Goal: Entertainment & Leisure: Browse casually

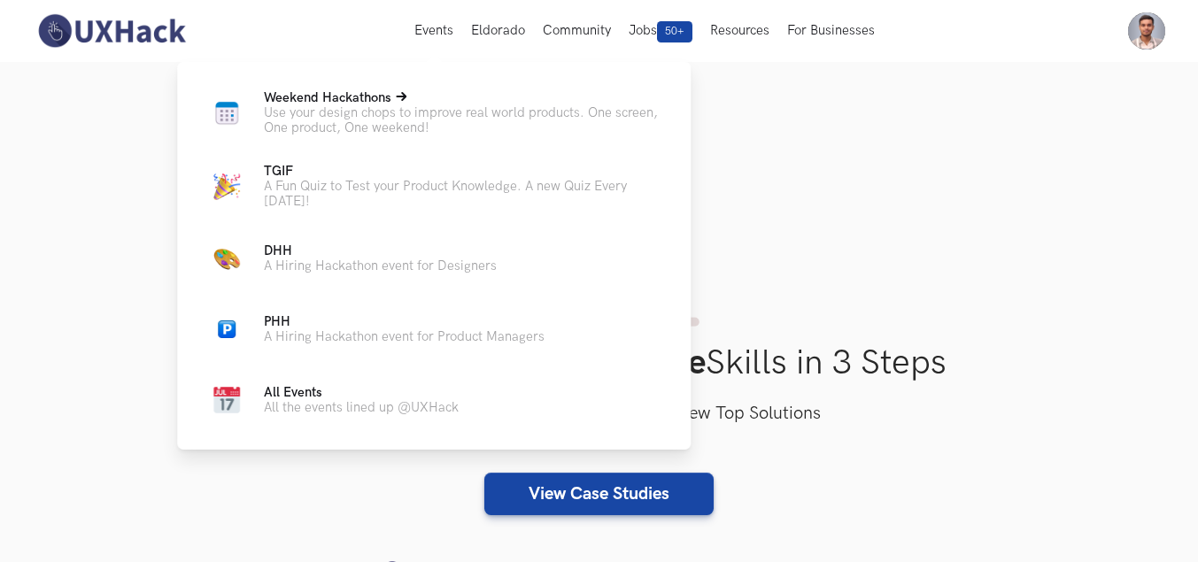
click at [312, 93] on span "Weekend Hackathons Live" at bounding box center [327, 97] width 127 height 15
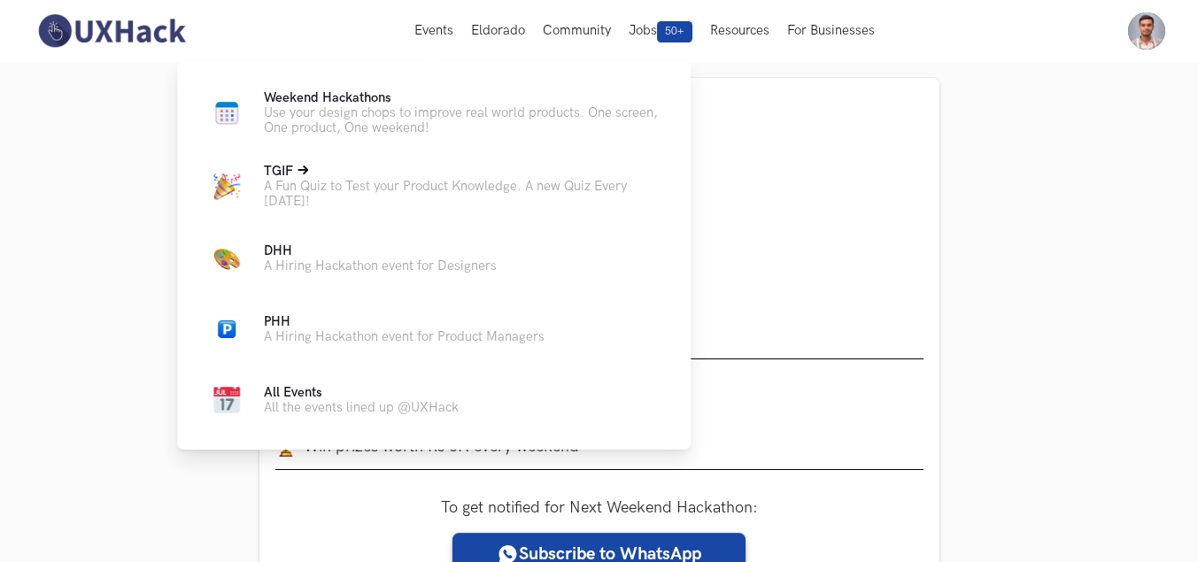
click at [343, 166] on p "TGIF Live" at bounding box center [463, 171] width 398 height 15
click at [289, 157] on ul "Weekend Hackathons Live Use your design chops to improve real world products. O…" at bounding box center [433, 255] width 457 height 331
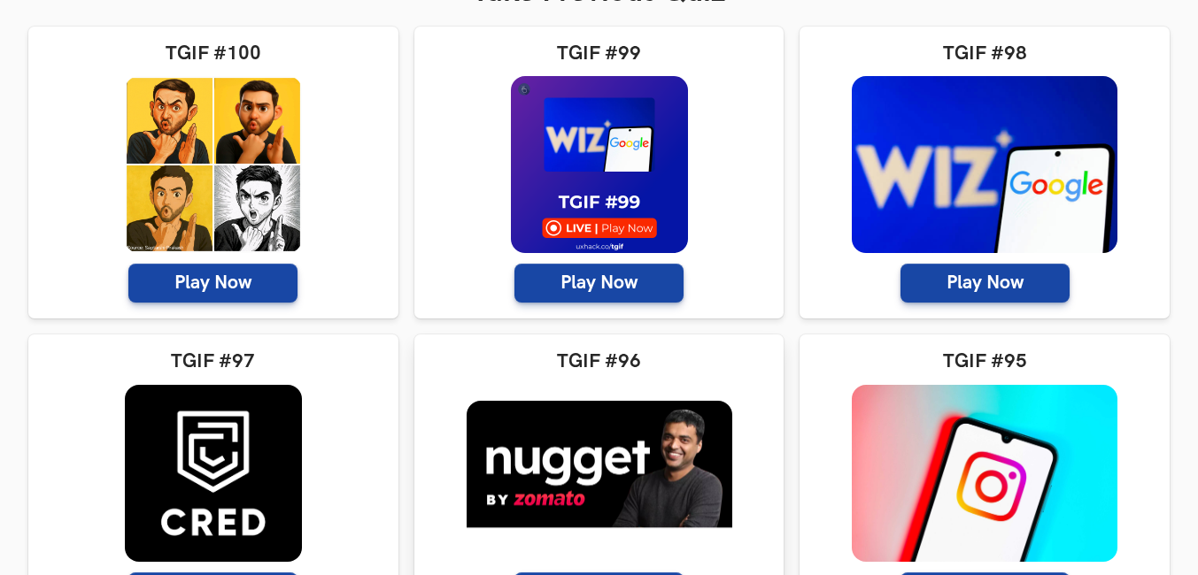
scroll to position [531, 0]
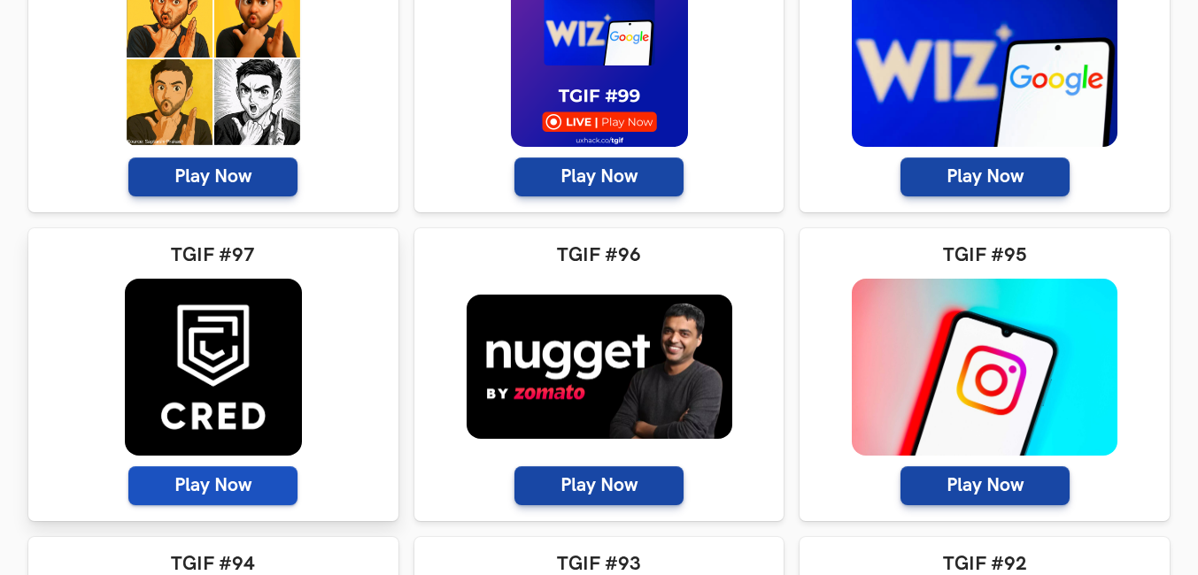
click at [229, 498] on span "Play Now" at bounding box center [212, 485] width 169 height 39
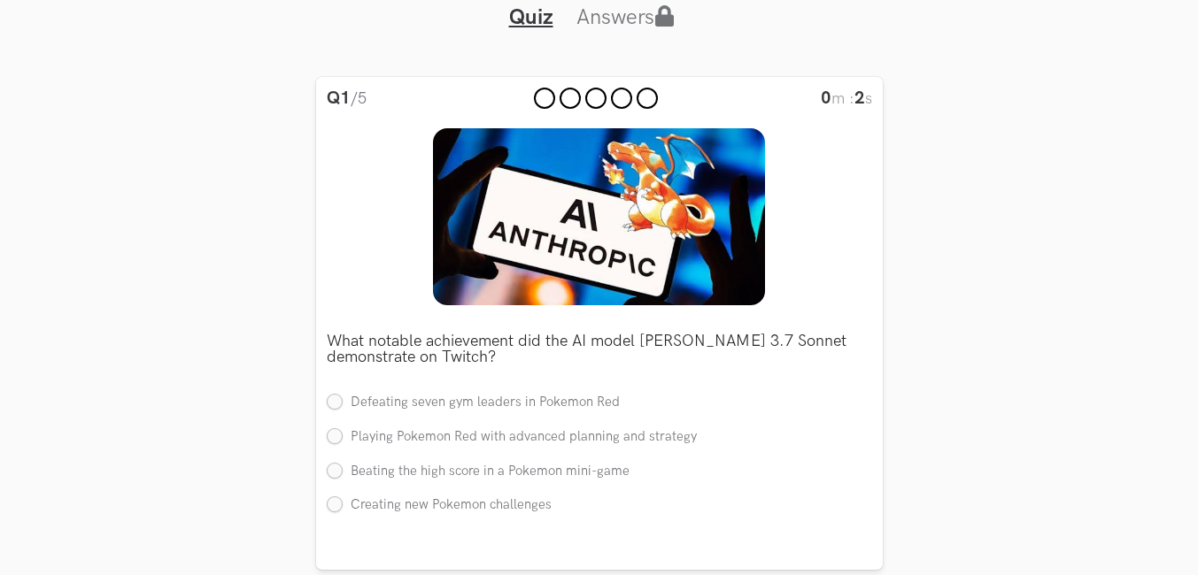
scroll to position [177, 0]
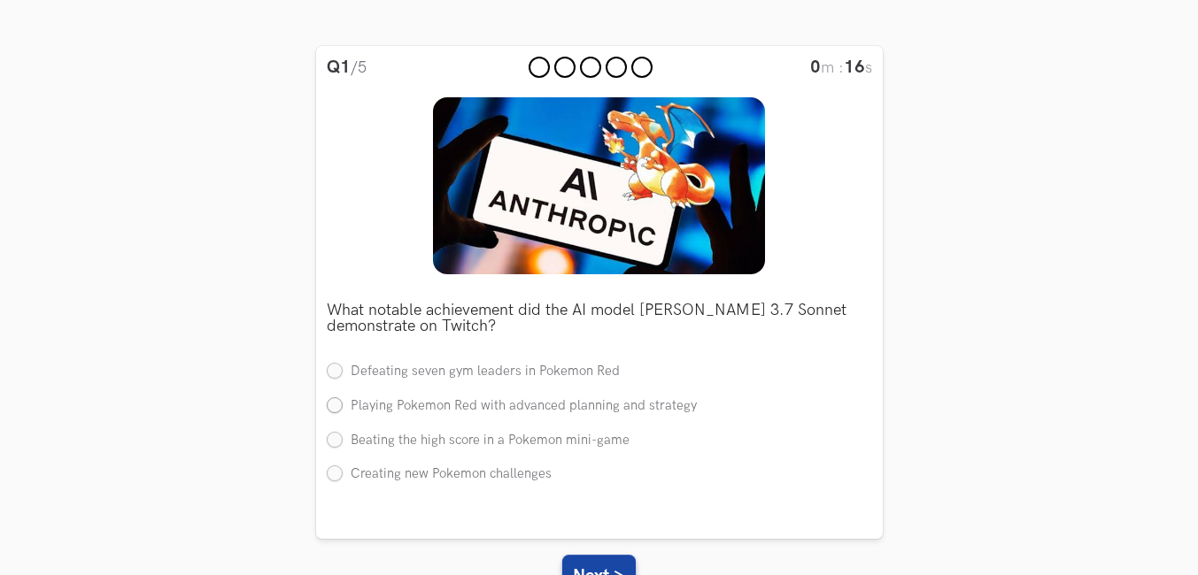
click at [328, 408] on label "Playing Pokemon Red with advanced planning and strategy" at bounding box center [512, 406] width 370 height 19
click at [328, 408] on input "Playing Pokemon Red with advanced planning and strategy" at bounding box center [335, 406] width 16 height 16
radio input "true"
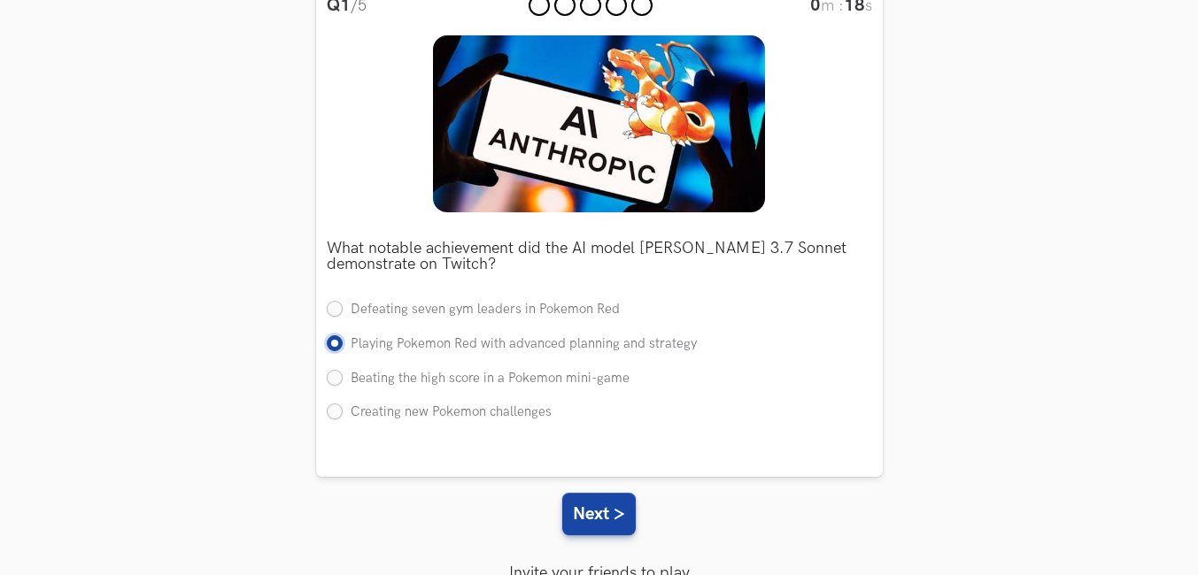
scroll to position [266, 0]
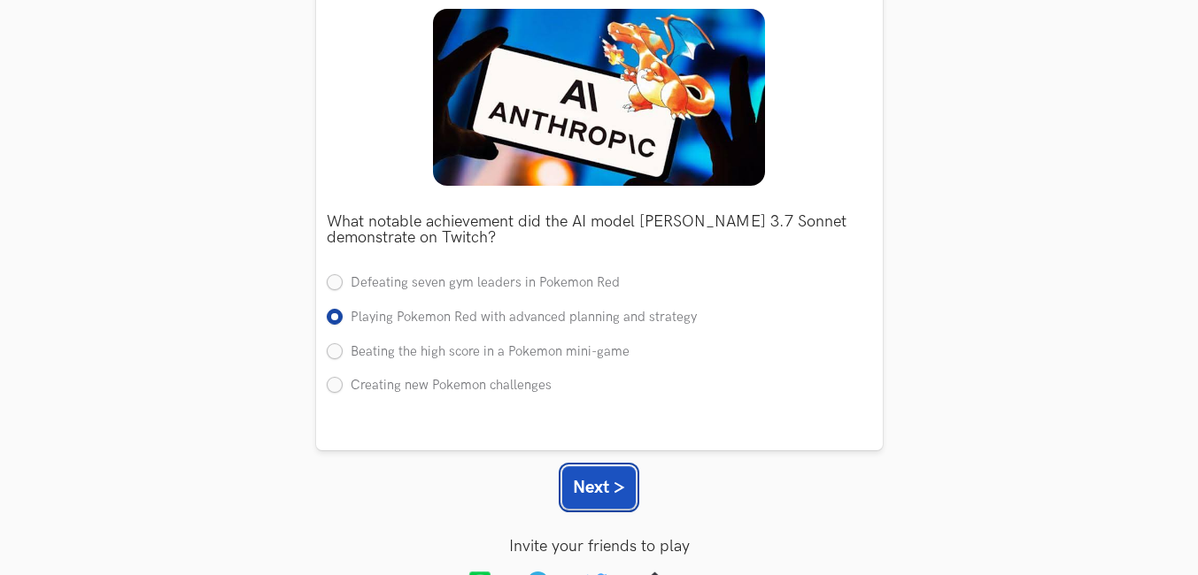
click at [622, 482] on button "Next >" at bounding box center [598, 487] width 73 height 42
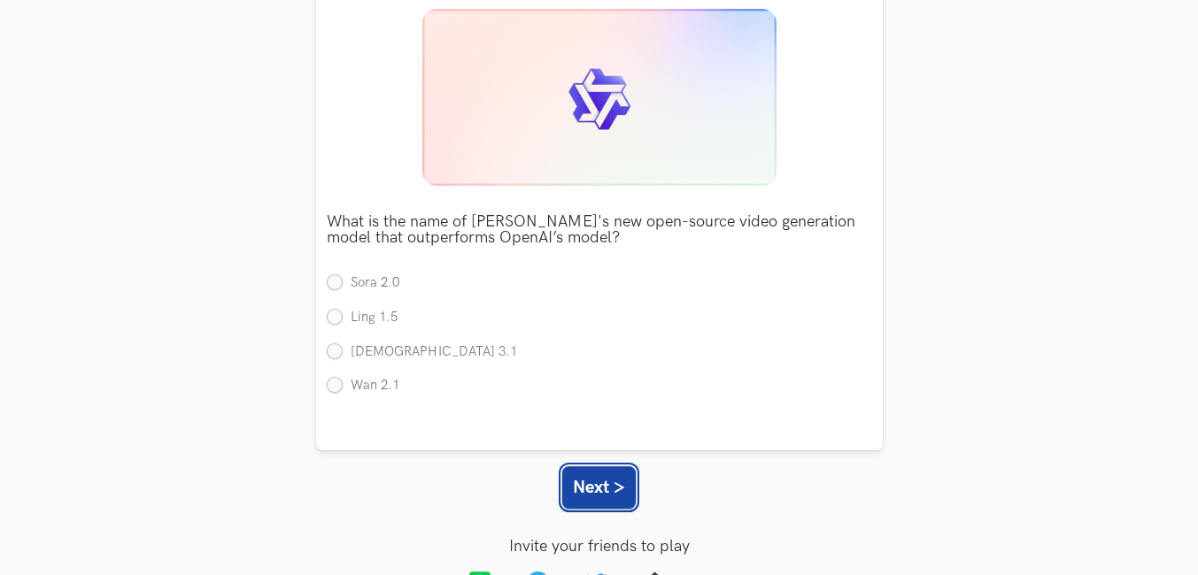
scroll to position [177, 0]
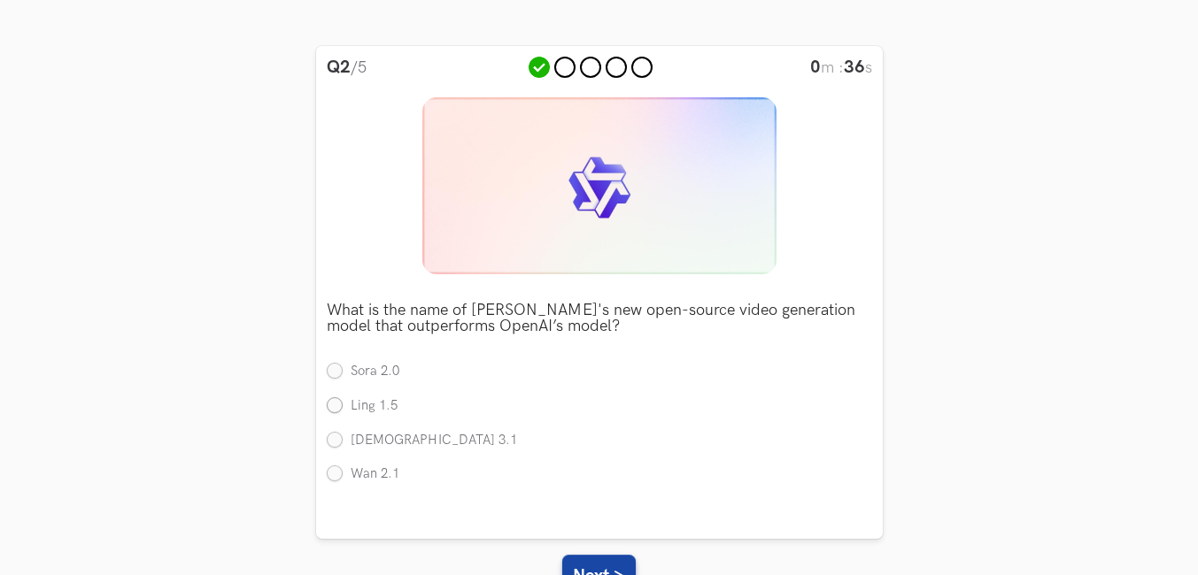
click at [333, 405] on label "Ling 1.5" at bounding box center [362, 406] width 71 height 19
click at [333, 405] on input "Ling 1.5" at bounding box center [335, 406] width 16 height 16
radio input "true"
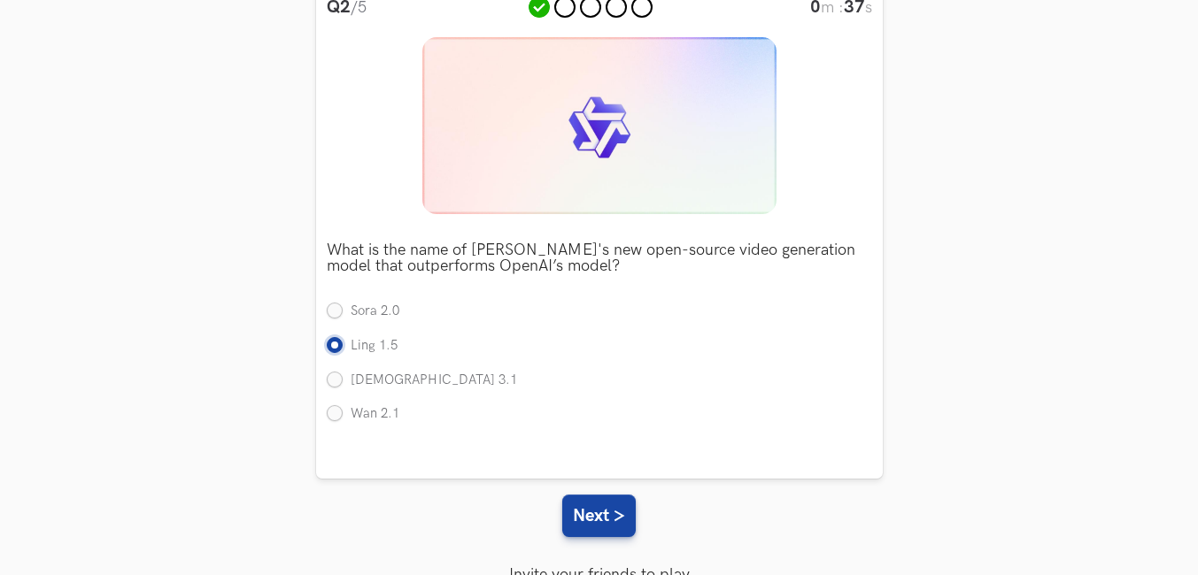
scroll to position [266, 0]
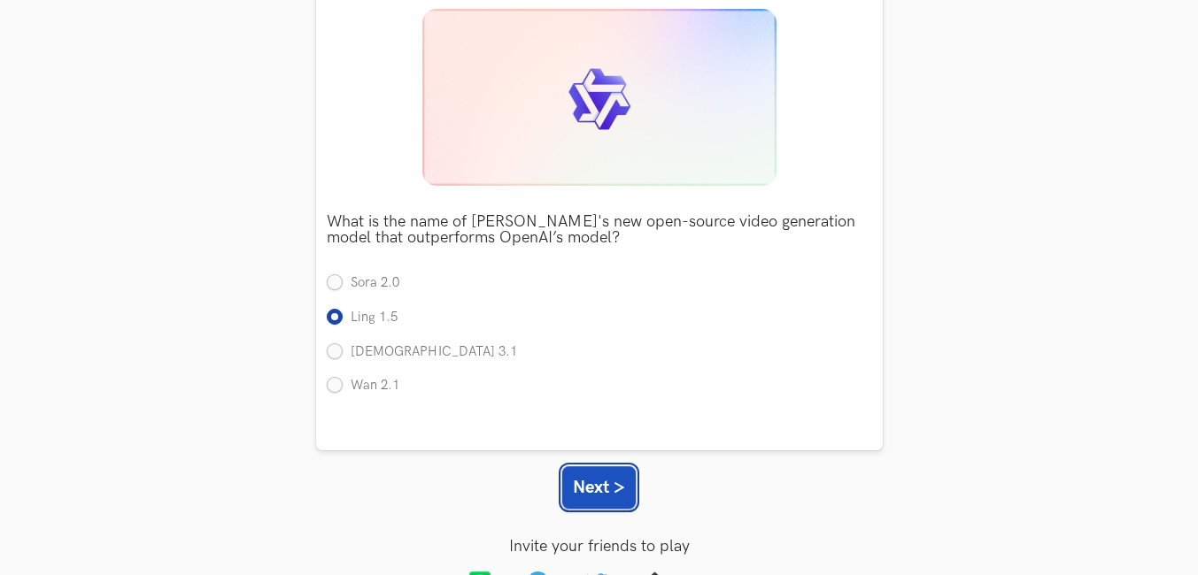
click at [577, 478] on button "Next >" at bounding box center [598, 487] width 73 height 42
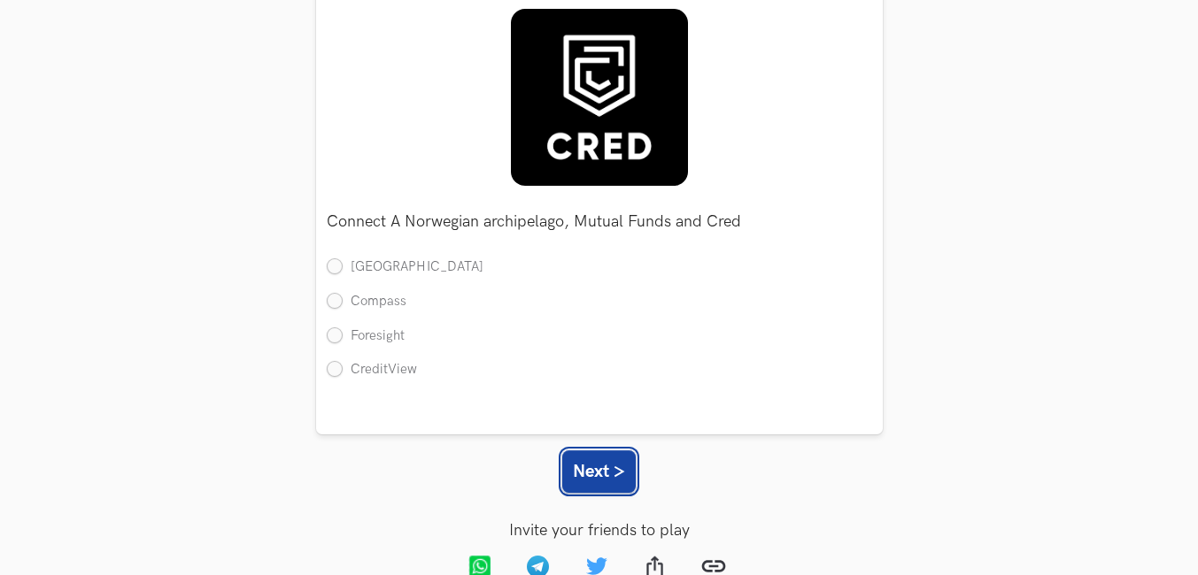
scroll to position [177, 0]
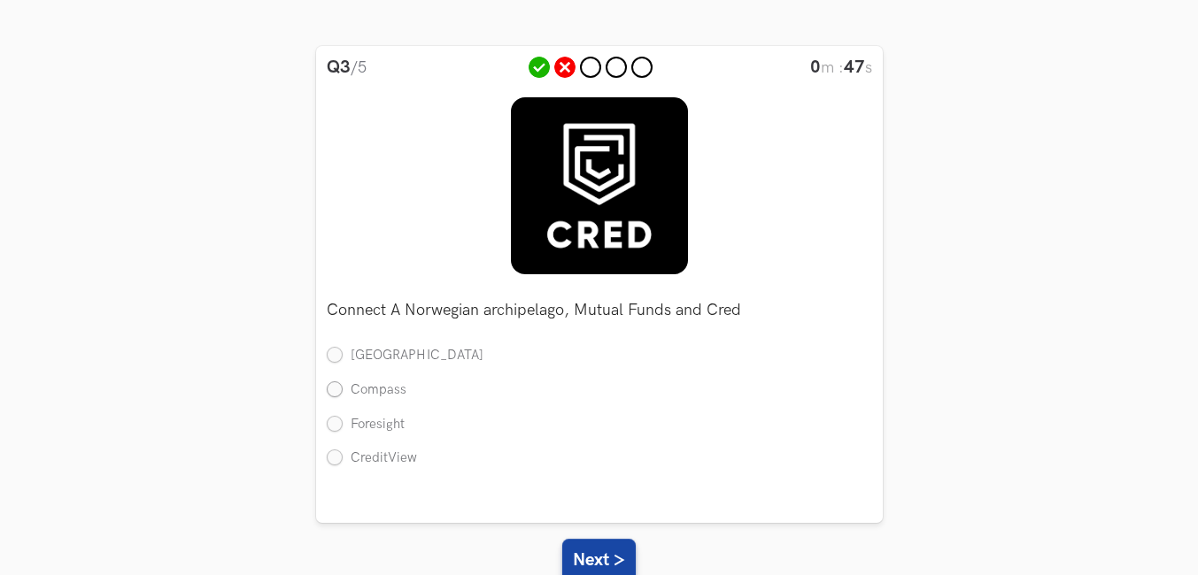
click at [340, 388] on label "Compass" at bounding box center [367, 390] width 80 height 19
click at [340, 388] on input "Compass" at bounding box center [335, 390] width 16 height 16
radio input "true"
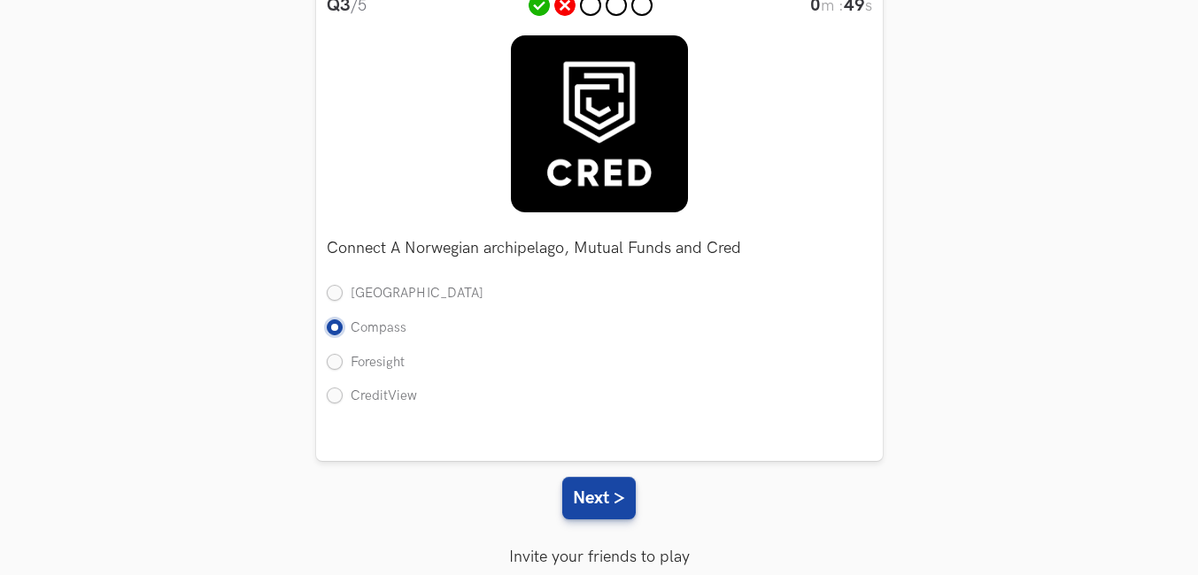
scroll to position [266, 0]
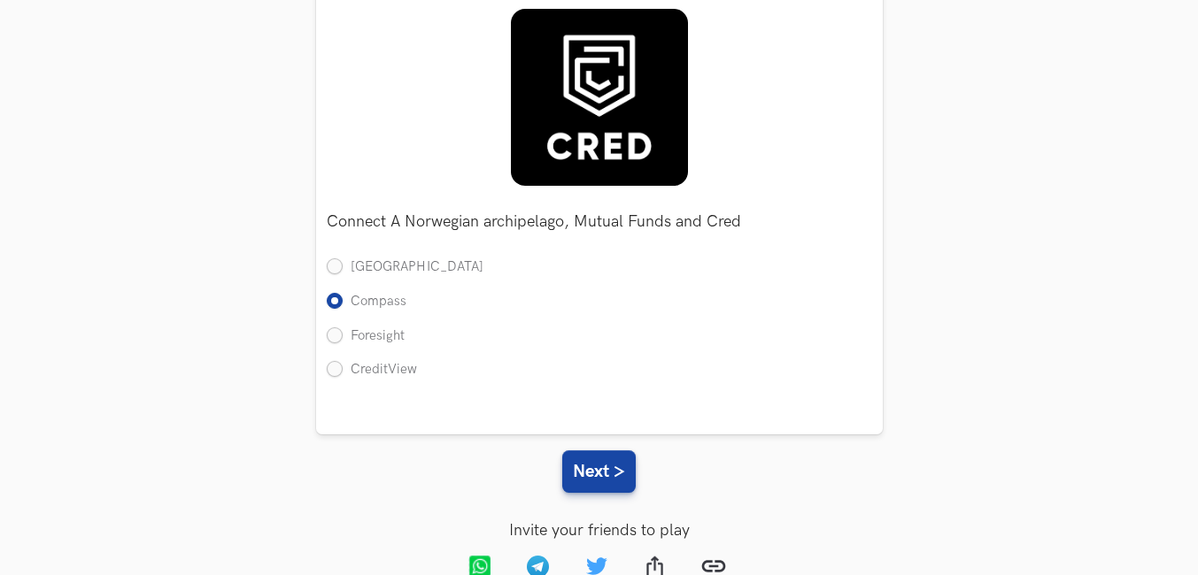
drag, startPoint x: 390, startPoint y: 367, endPoint x: 417, endPoint y: 384, distance: 31.4
click at [391, 369] on label "CreditView" at bounding box center [372, 370] width 90 height 19
click at [343, 369] on input "CreditView" at bounding box center [335, 371] width 16 height 16
radio input "true"
click at [628, 482] on button "Next >" at bounding box center [598, 472] width 73 height 42
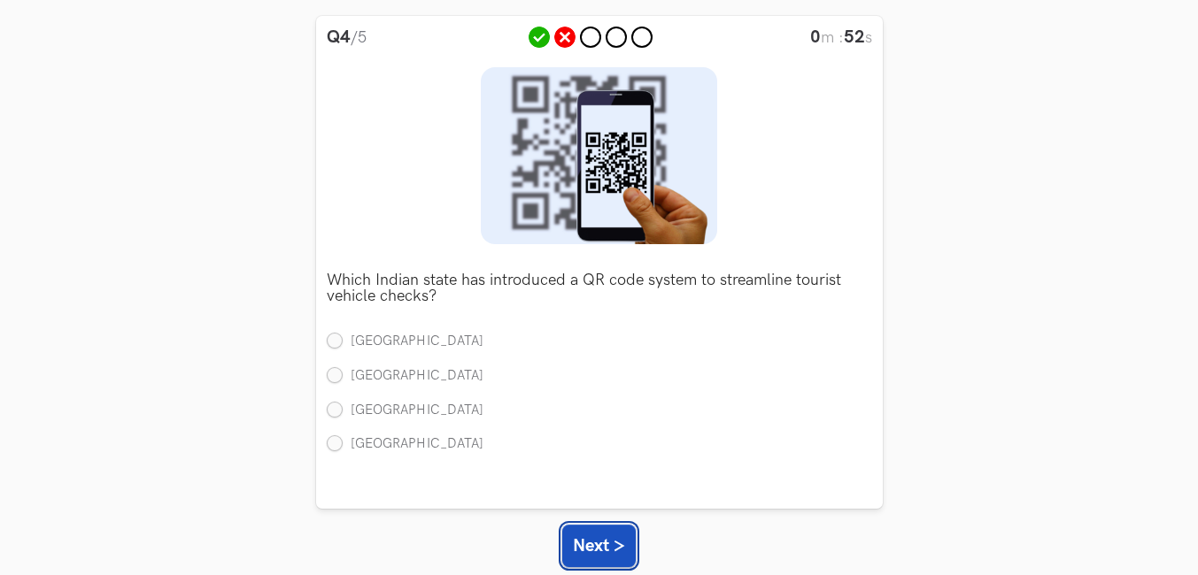
scroll to position [177, 0]
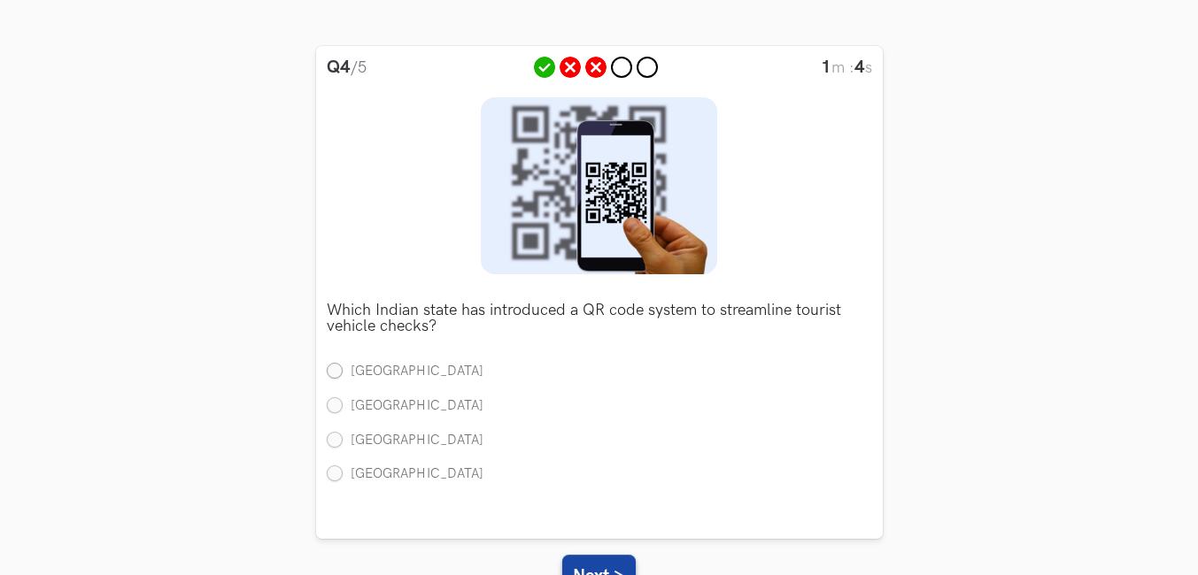
click at [388, 367] on label "Kerala" at bounding box center [405, 372] width 157 height 19
click at [343, 367] on input "Kerala" at bounding box center [335, 373] width 16 height 16
radio input "true"
click at [590, 567] on button "Next >" at bounding box center [598, 576] width 73 height 42
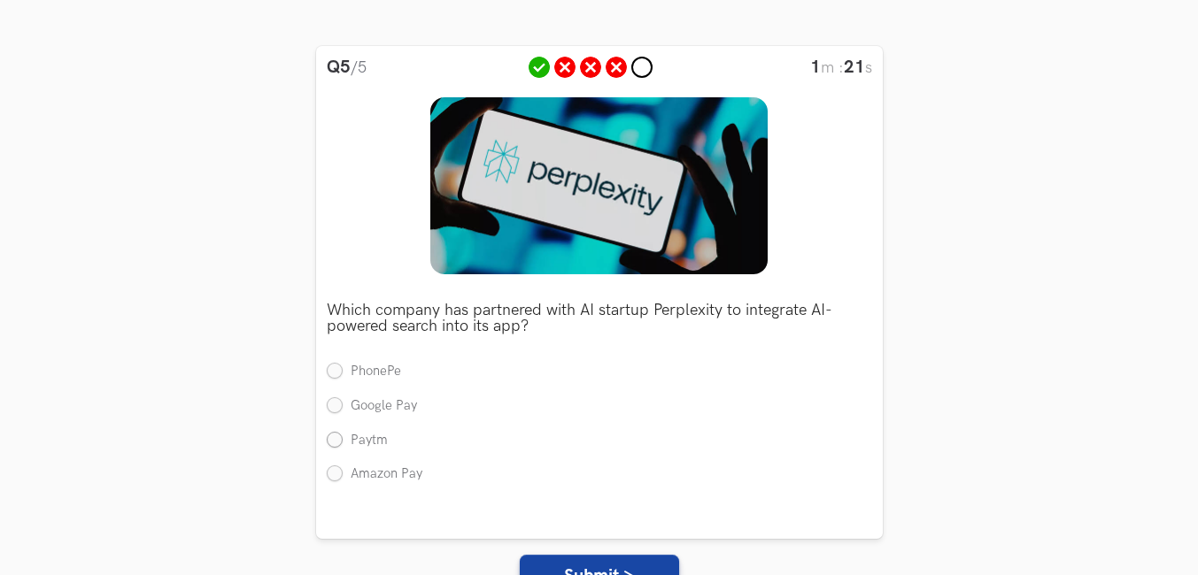
click at [351, 445] on label "Paytm" at bounding box center [357, 441] width 61 height 19
click at [343, 445] on input "Paytm" at bounding box center [335, 441] width 16 height 16
radio input "true"
click at [421, 471] on li "Amazon Pay" at bounding box center [599, 475] width 545 height 19
click at [546, 562] on button "Submit >" at bounding box center [599, 576] width 159 height 42
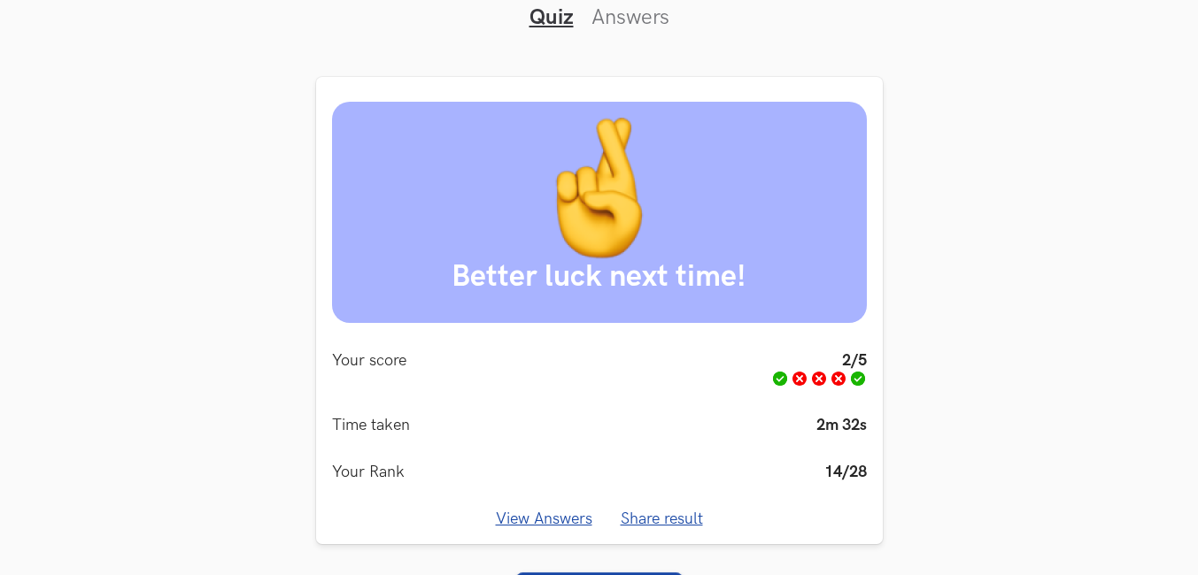
scroll to position [135, 0]
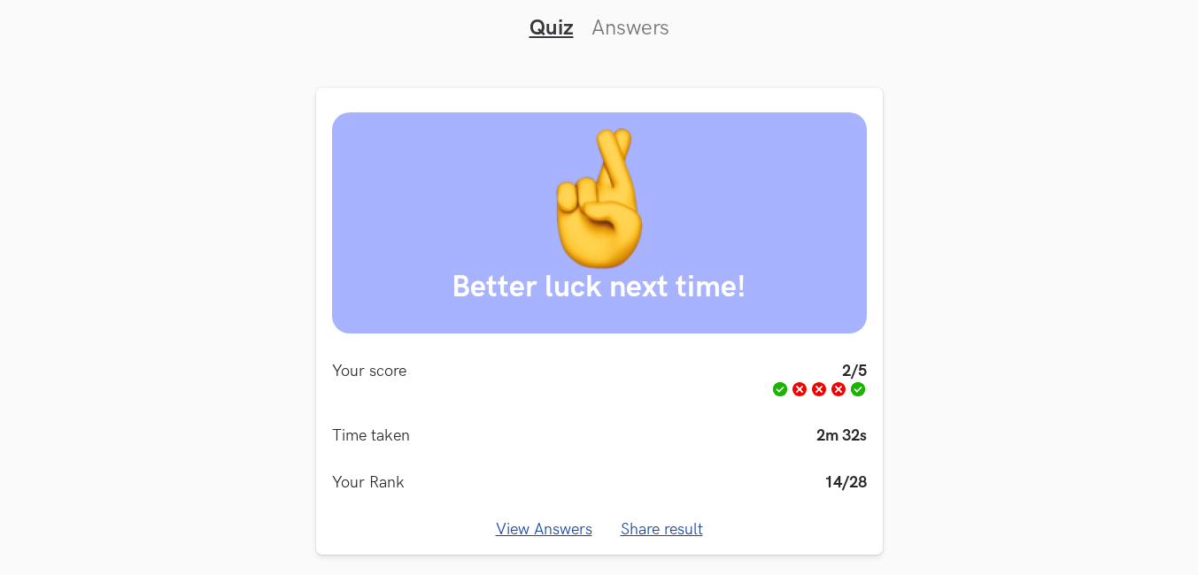
click at [568, 528] on link "View Answers" at bounding box center [544, 529] width 96 height 19
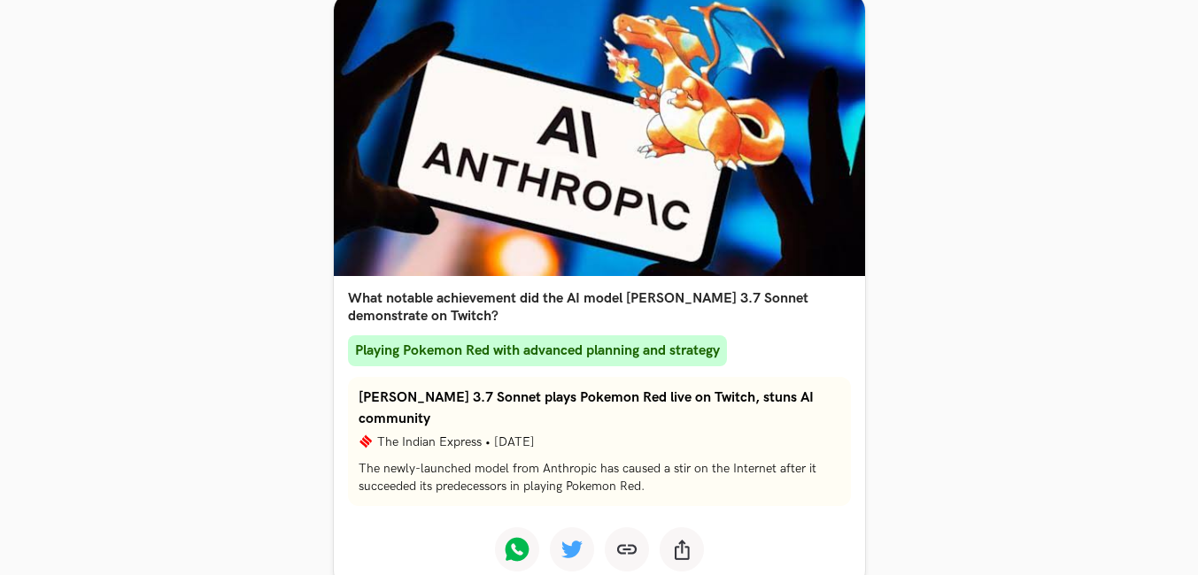
scroll to position [0, 0]
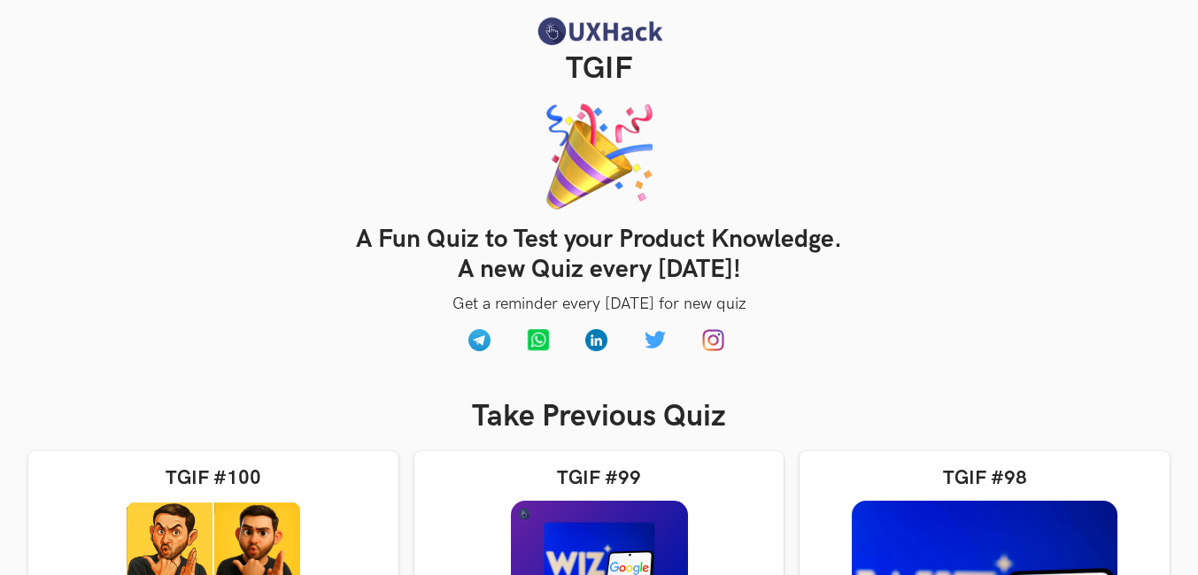
click at [566, 35] on img at bounding box center [599, 31] width 133 height 31
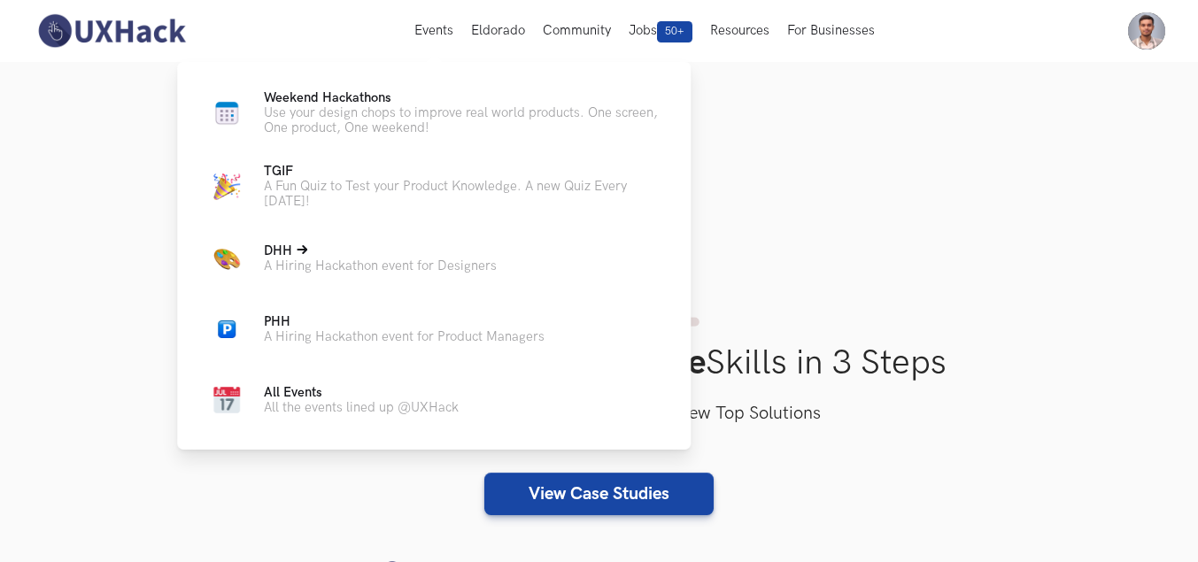
click at [291, 247] on span "DHH Live" at bounding box center [278, 250] width 28 height 15
click at [375, 173] on p "TGIF Live" at bounding box center [463, 171] width 398 height 15
click at [274, 171] on span "TGIF Live" at bounding box center [278, 171] width 29 height 15
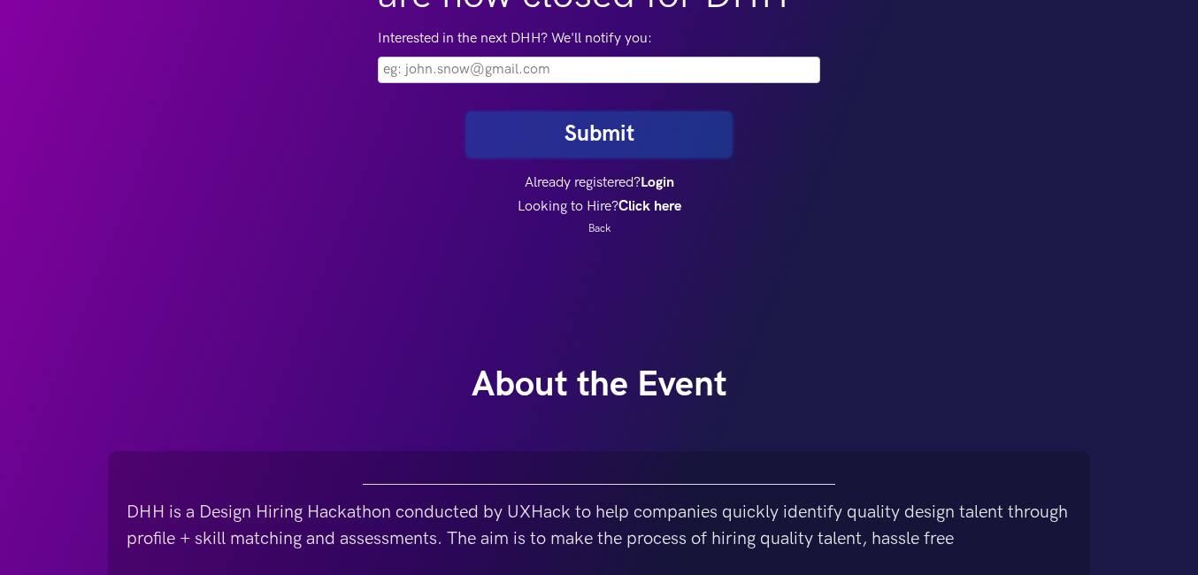
scroll to position [321, 0]
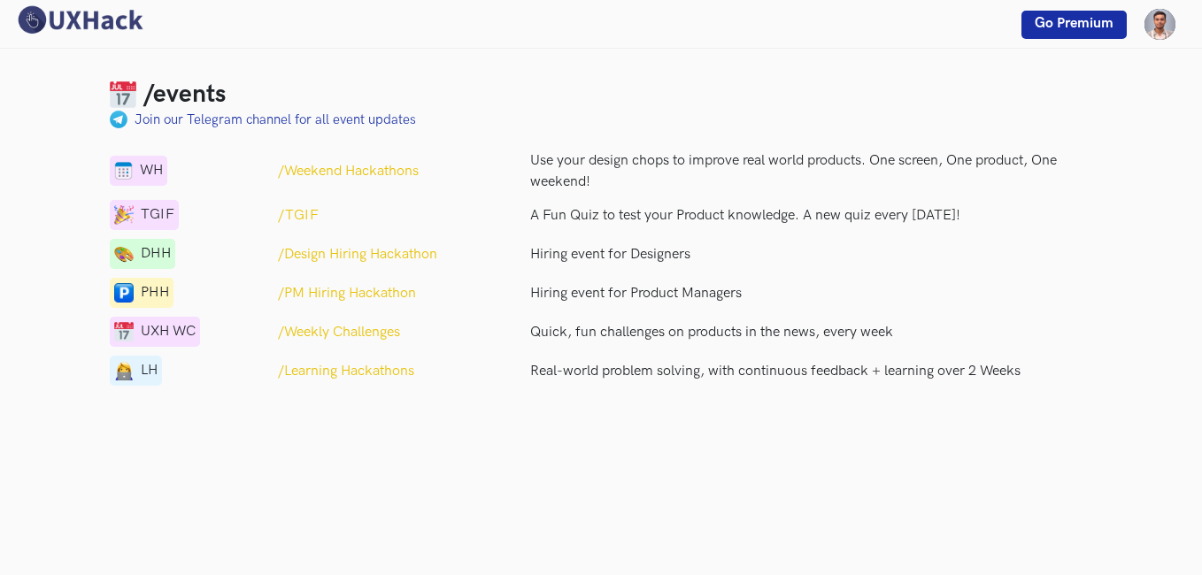
click at [136, 172] on div "WH" at bounding box center [139, 171] width 58 height 30
click at [366, 170] on p "/Weekend Hackathons" at bounding box center [348, 171] width 141 height 21
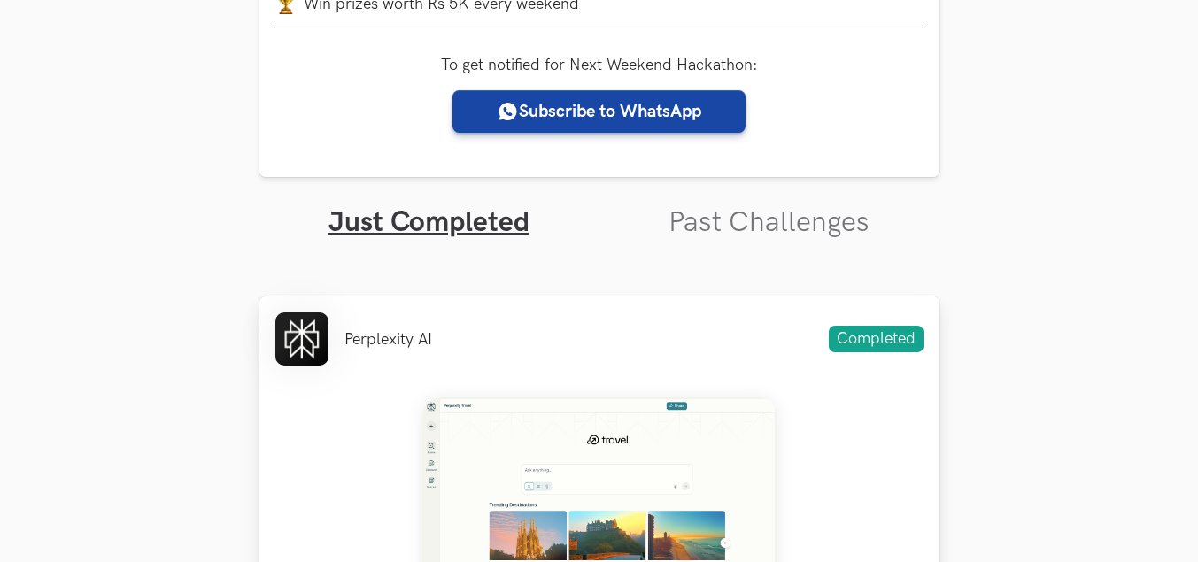
scroll to position [797, 0]
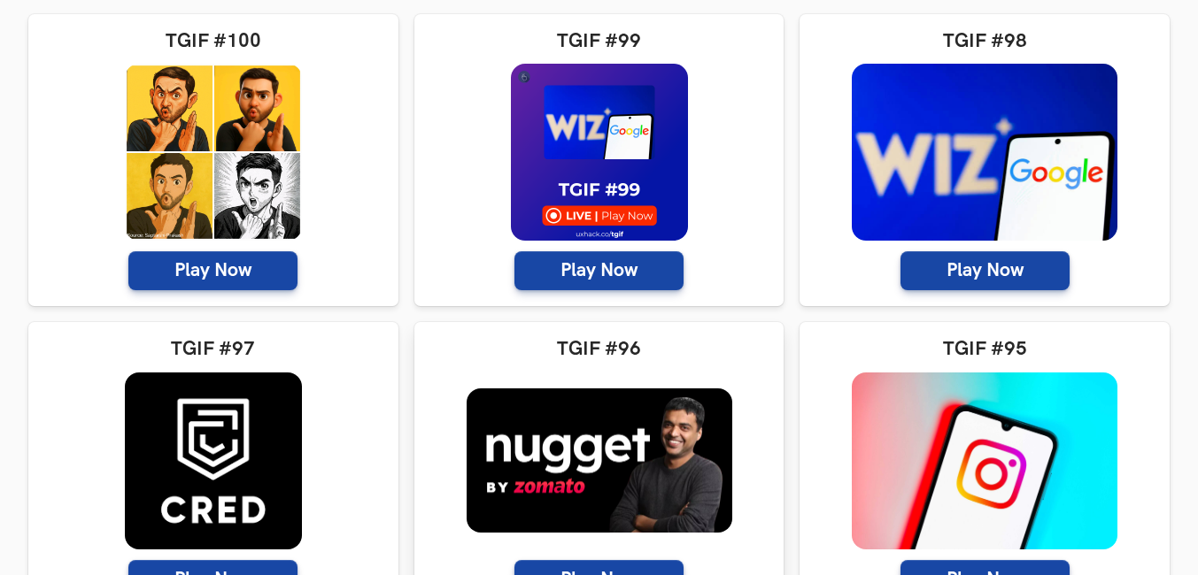
scroll to position [443, 0]
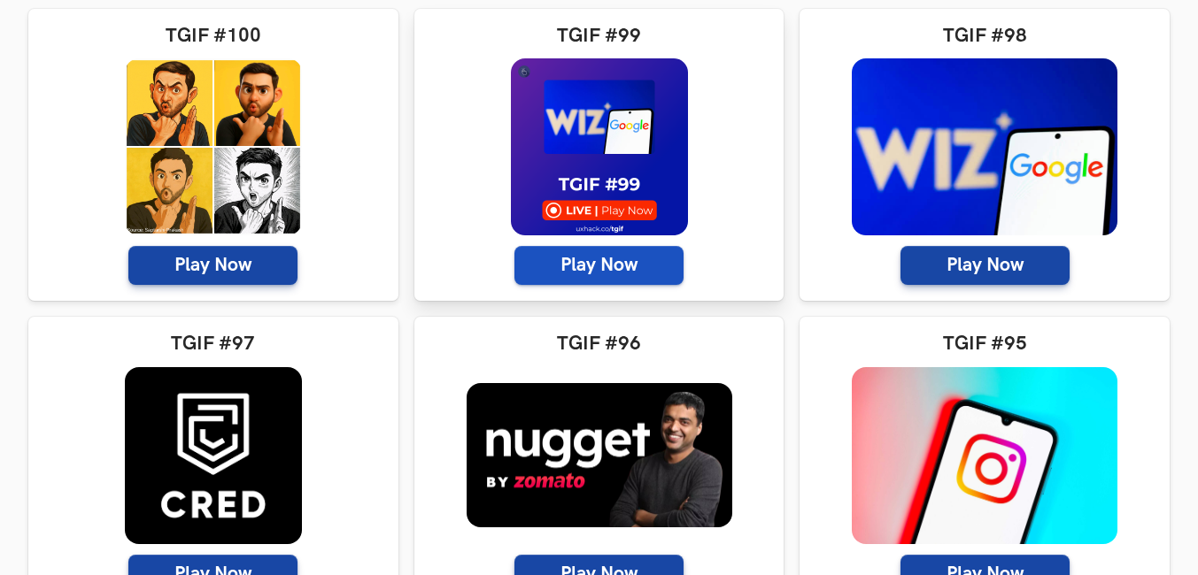
click at [628, 268] on span "Play Now" at bounding box center [598, 265] width 169 height 39
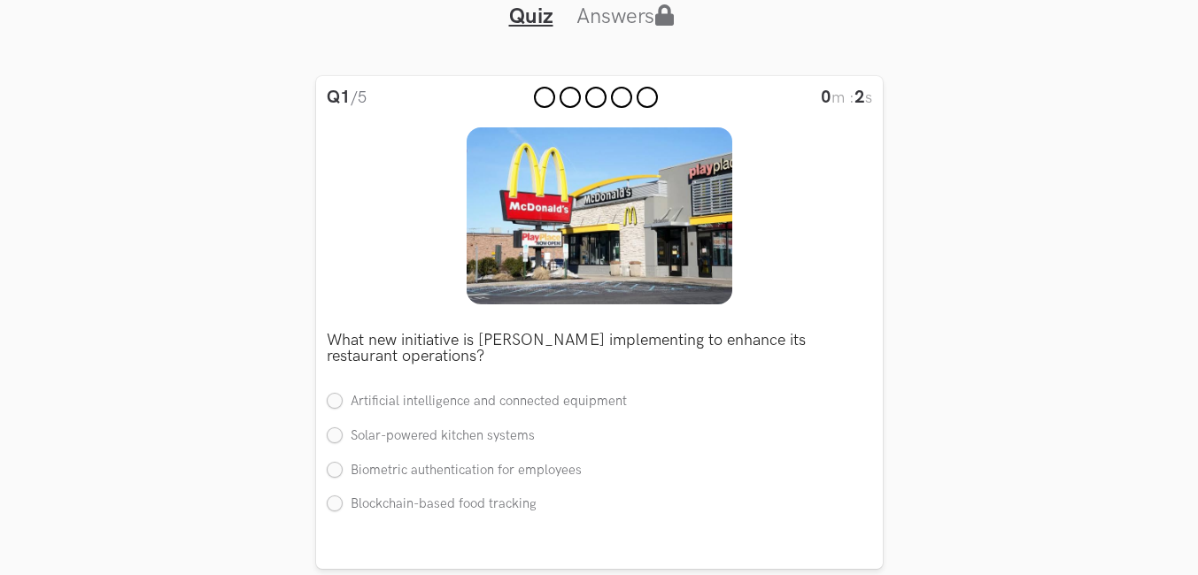
scroll to position [177, 0]
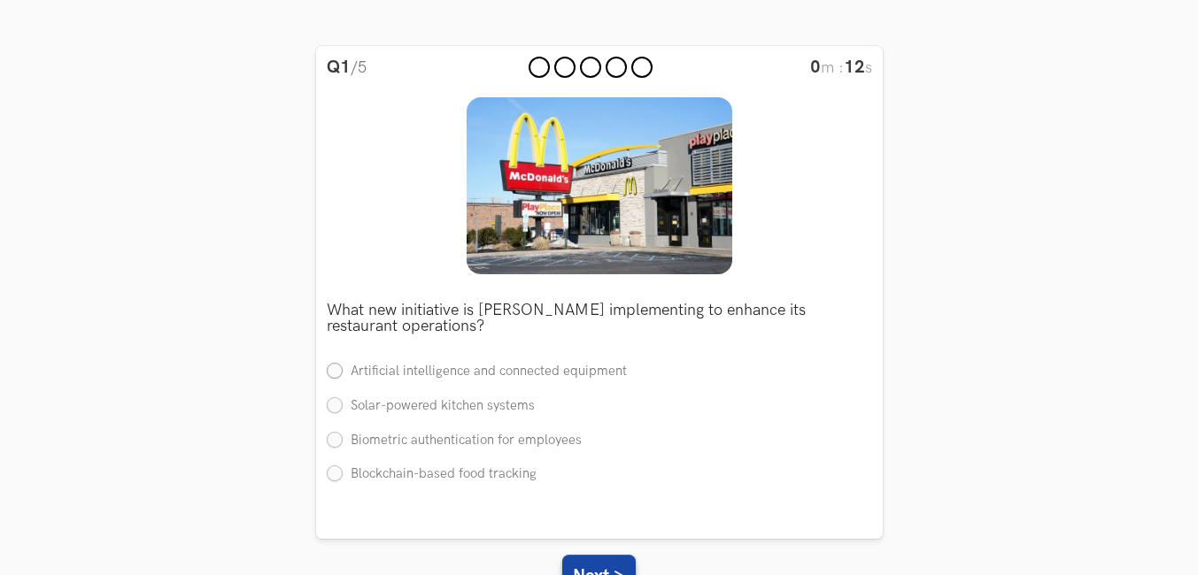
click at [351, 373] on label "Artificial intelligence and connected equipment" at bounding box center [477, 372] width 300 height 19
click at [343, 373] on input "Artificial intelligence and connected equipment" at bounding box center [335, 373] width 16 height 16
radio input "true"
click at [614, 561] on button "Next >" at bounding box center [598, 576] width 73 height 42
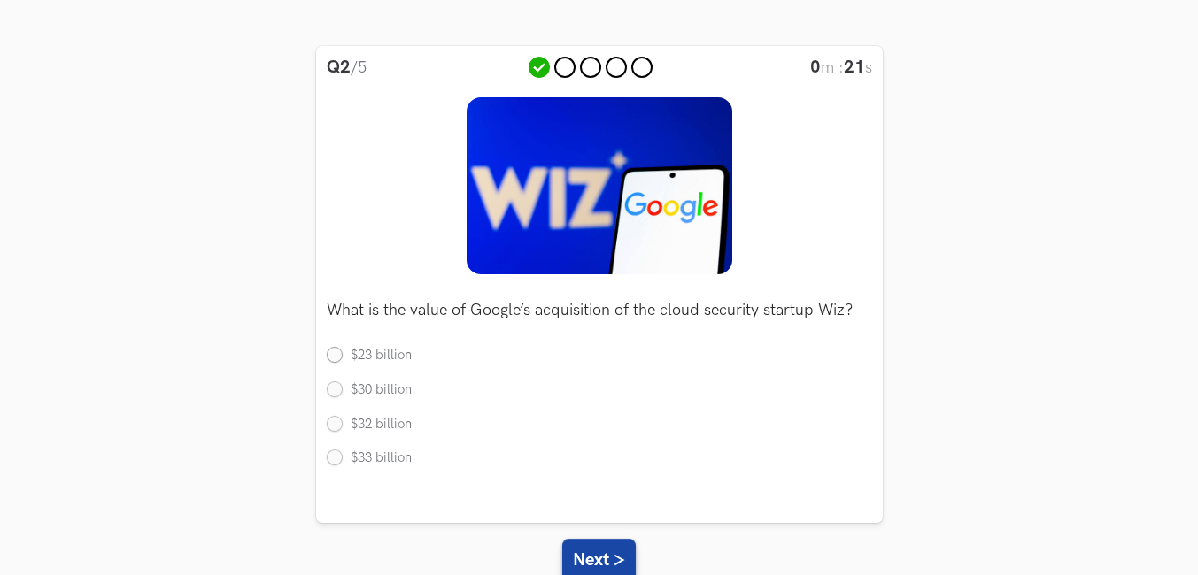
click at [366, 358] on label "$23 billion" at bounding box center [369, 356] width 85 height 19
click at [343, 358] on input "$23 billion" at bounding box center [335, 357] width 16 height 16
radio input "true"
click at [600, 559] on button "Next >" at bounding box center [598, 560] width 73 height 42
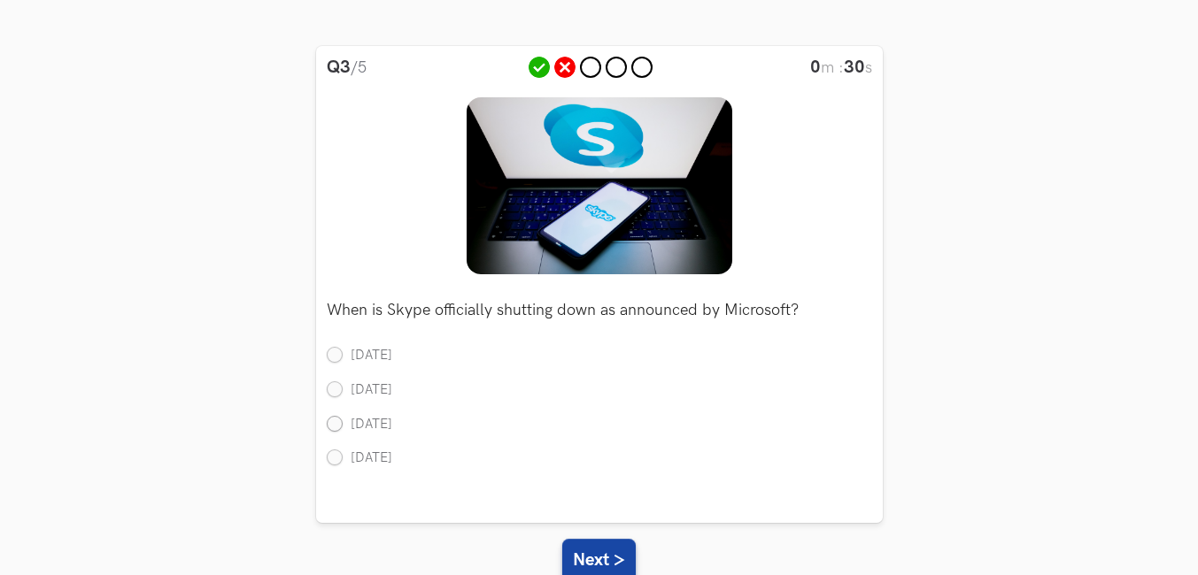
click at [339, 428] on label "[DATE]" at bounding box center [360, 425] width 66 height 19
click at [339, 428] on input "[DATE]" at bounding box center [335, 425] width 16 height 16
radio input "true"
click at [592, 553] on button "Next >" at bounding box center [598, 560] width 73 height 42
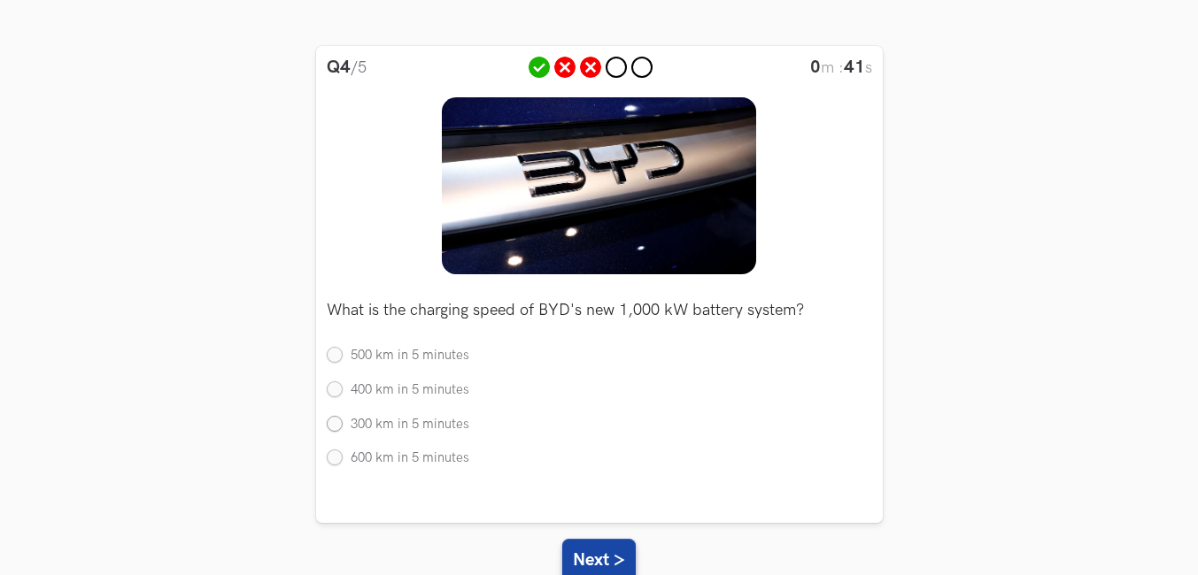
click at [334, 423] on label "300 km in 5 minutes" at bounding box center [398, 425] width 143 height 19
click at [334, 423] on input "300 km in 5 minutes" at bounding box center [335, 425] width 16 height 16
radio input "true"
click at [582, 558] on button "Next >" at bounding box center [598, 560] width 73 height 42
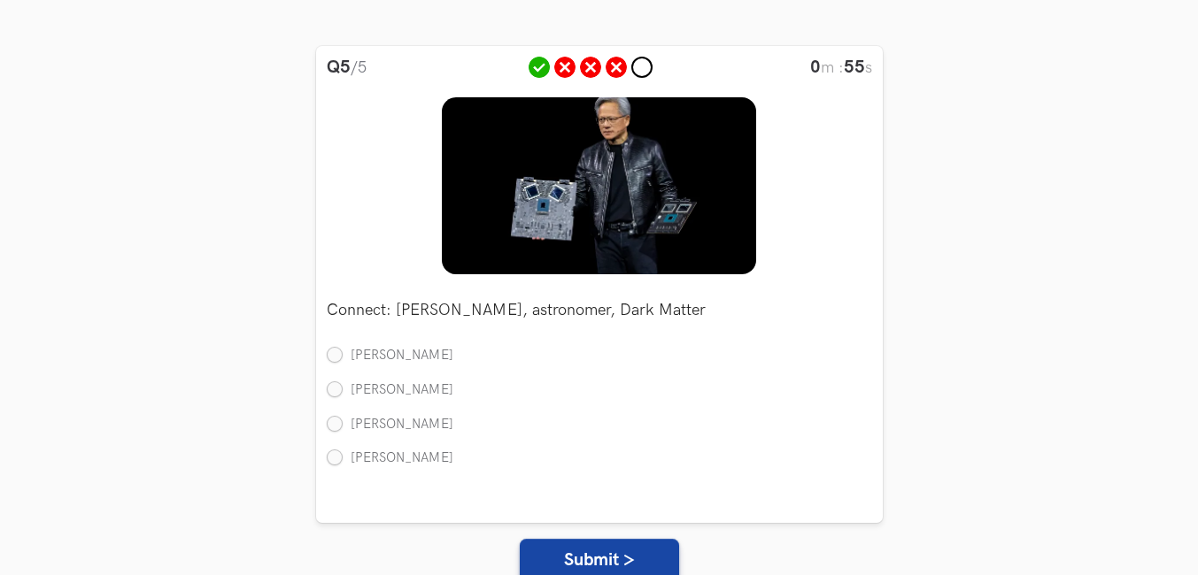
click at [357, 403] on ul "[PERSON_NAME] [PERSON_NAME] [PERSON_NAME] [PERSON_NAME]" at bounding box center [599, 415] width 545 height 137
click at [382, 369] on ul "[PERSON_NAME] [PERSON_NAME] [PERSON_NAME] [PERSON_NAME]" at bounding box center [599, 415] width 545 height 137
click at [390, 399] on label "[PERSON_NAME]" at bounding box center [390, 390] width 127 height 19
click at [343, 398] on input "[PERSON_NAME]" at bounding box center [335, 390] width 16 height 16
radio input "true"
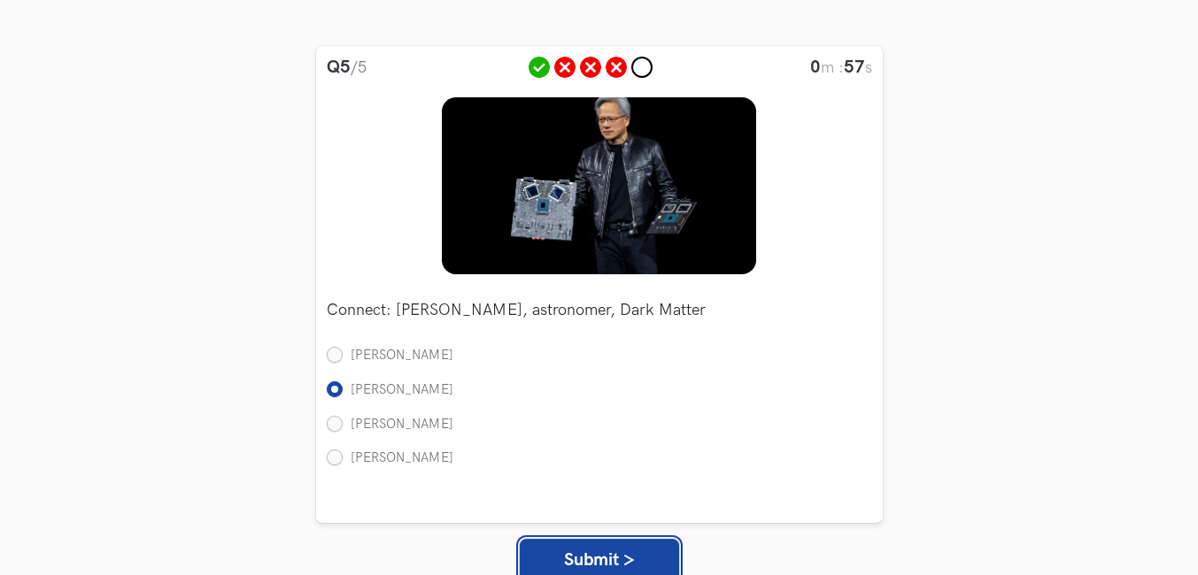
click at [596, 556] on button "Submit >" at bounding box center [599, 560] width 159 height 42
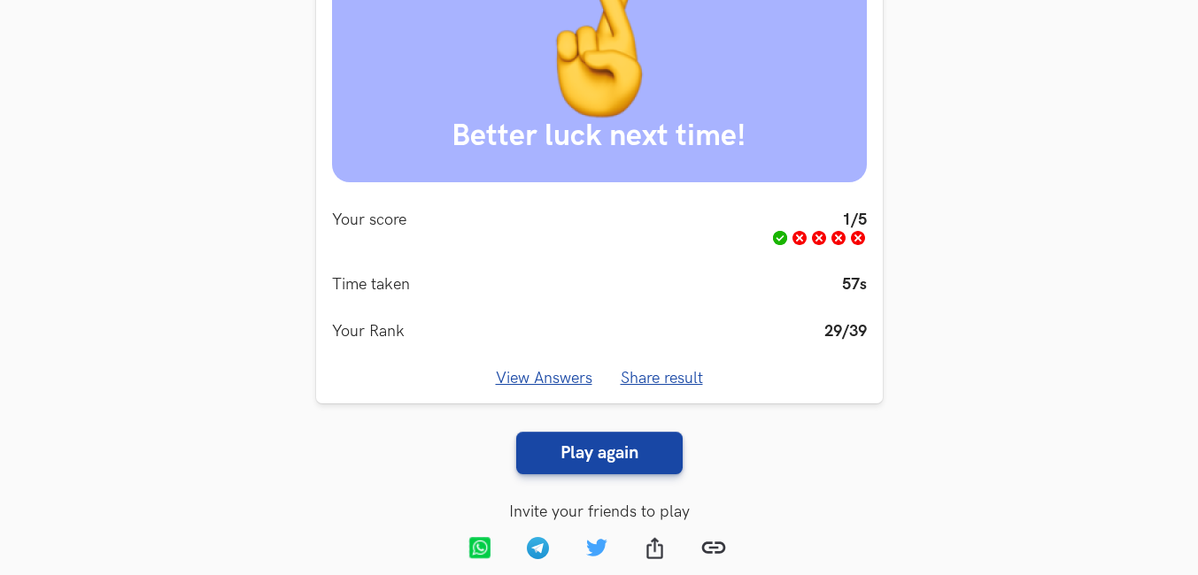
scroll to position [304, 0]
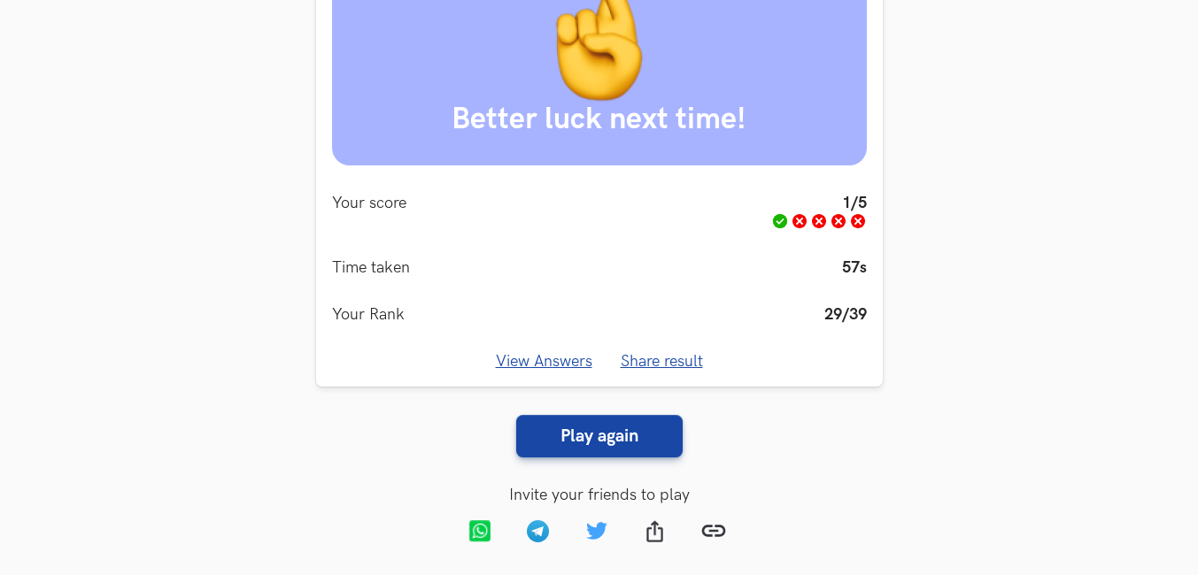
click at [563, 365] on link "View Answers" at bounding box center [544, 361] width 96 height 19
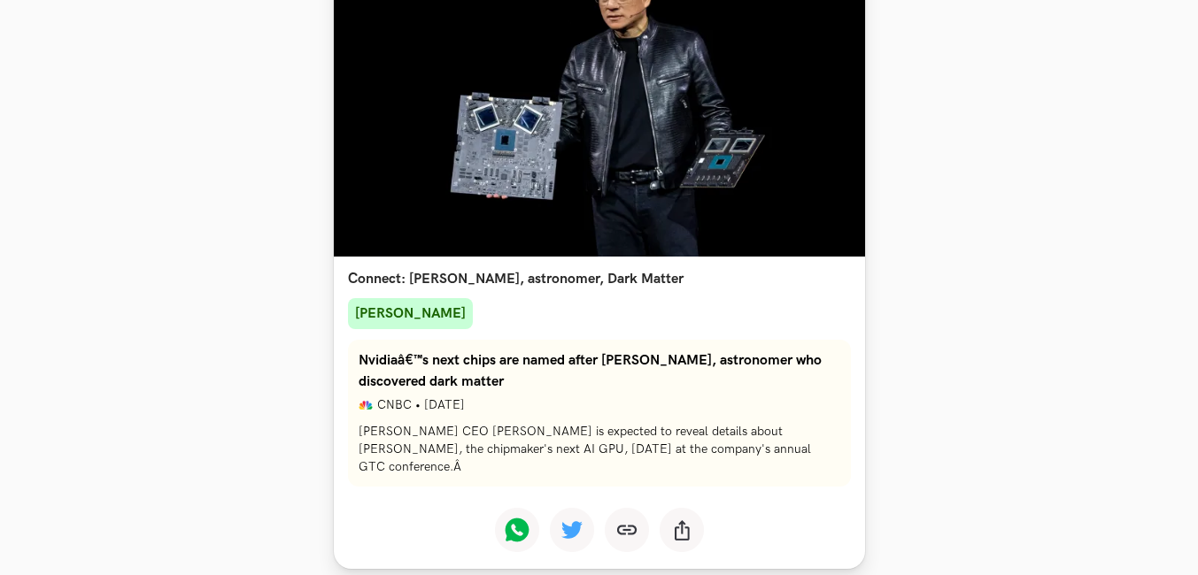
scroll to position [2701, 0]
